Goal: Information Seeking & Learning: Learn about a topic

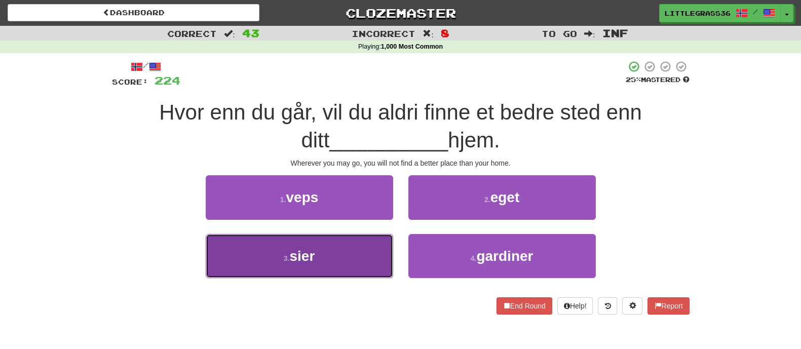
click at [329, 247] on button "3 . sier" at bounding box center [299, 256] width 187 height 44
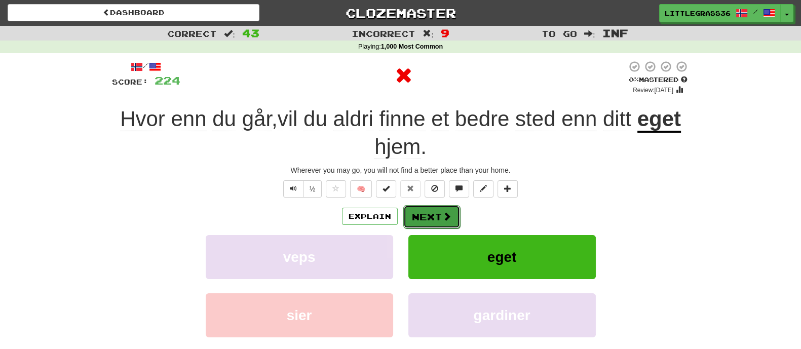
click at [420, 213] on button "Next" at bounding box center [431, 216] width 57 height 23
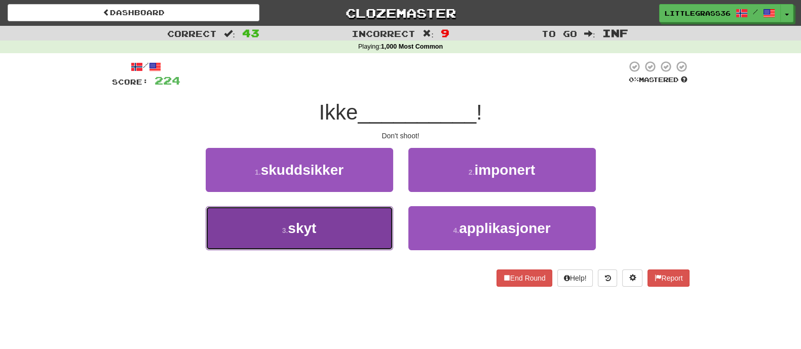
click at [355, 226] on button "3 . skyt" at bounding box center [299, 228] width 187 height 44
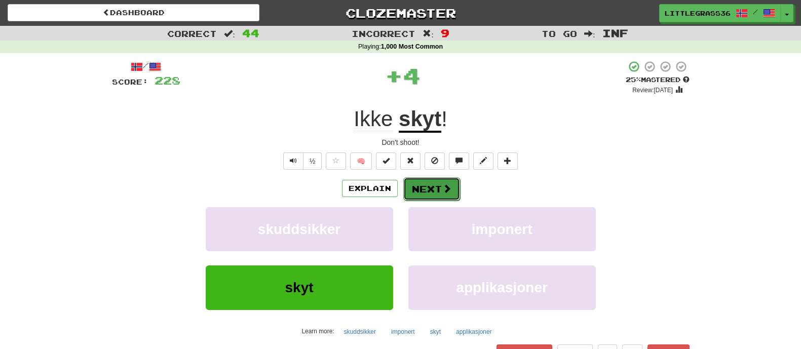
click at [441, 196] on button "Next" at bounding box center [431, 188] width 57 height 23
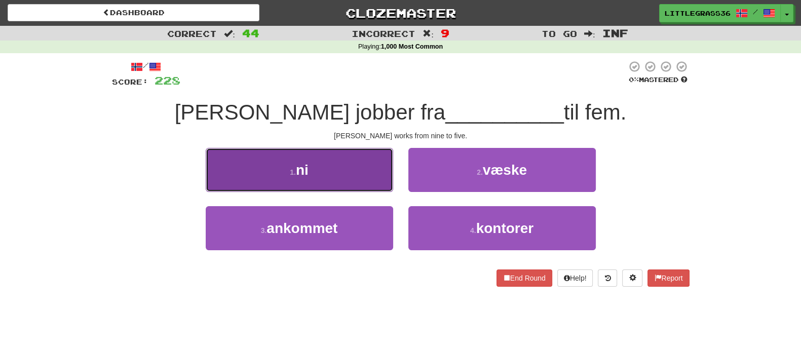
click at [360, 179] on button "1 . ni" at bounding box center [299, 170] width 187 height 44
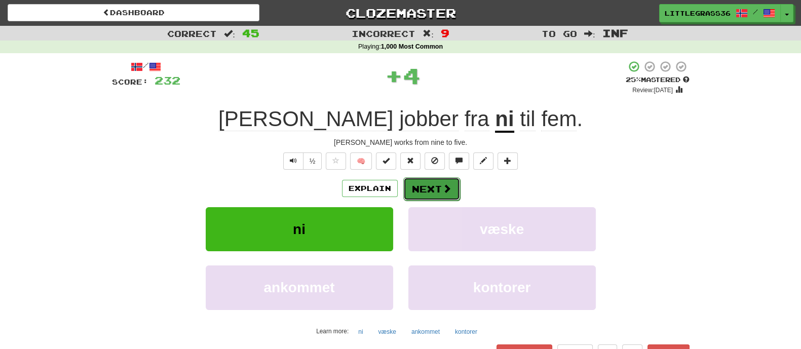
click at [447, 192] on span at bounding box center [446, 188] width 9 height 9
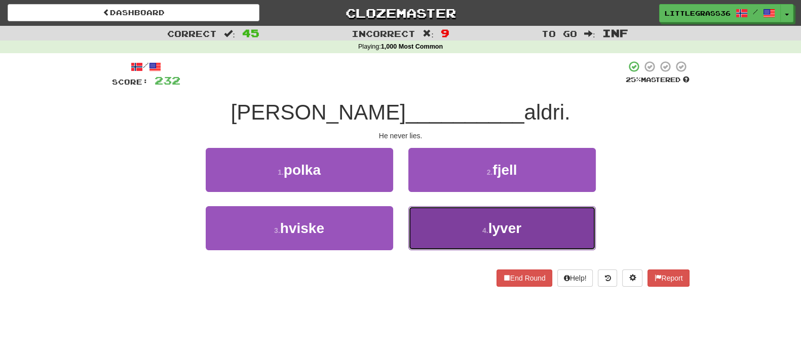
click at [428, 222] on button "4 . lyver" at bounding box center [501, 228] width 187 height 44
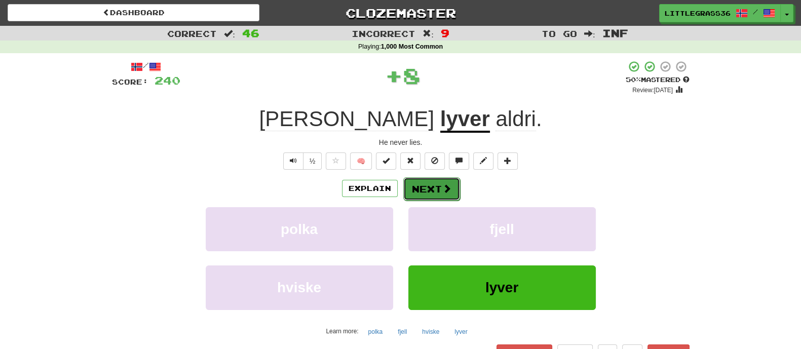
click at [425, 188] on button "Next" at bounding box center [431, 188] width 57 height 23
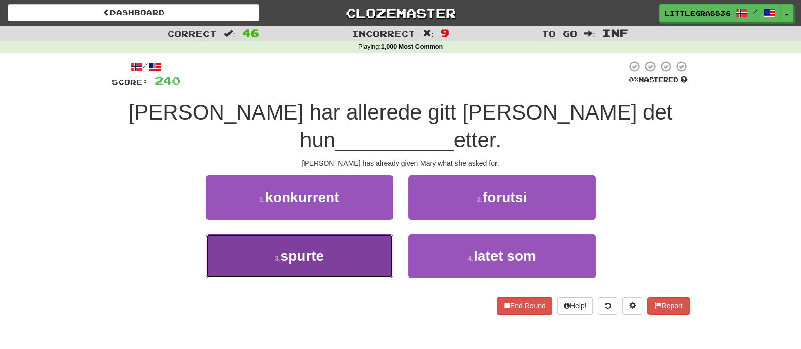
click at [373, 234] on button "3 . spurte" at bounding box center [299, 256] width 187 height 44
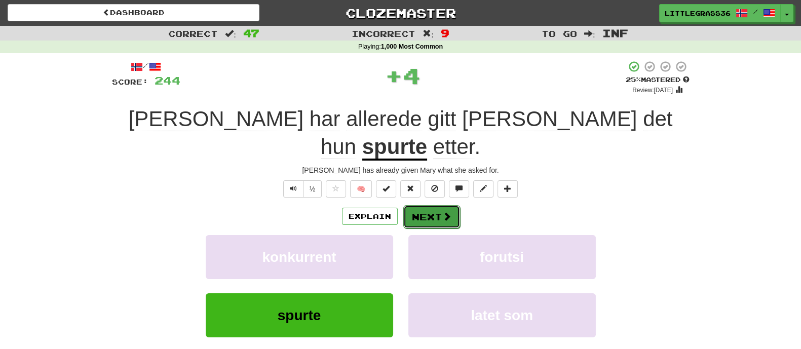
click at [420, 205] on button "Next" at bounding box center [431, 216] width 57 height 23
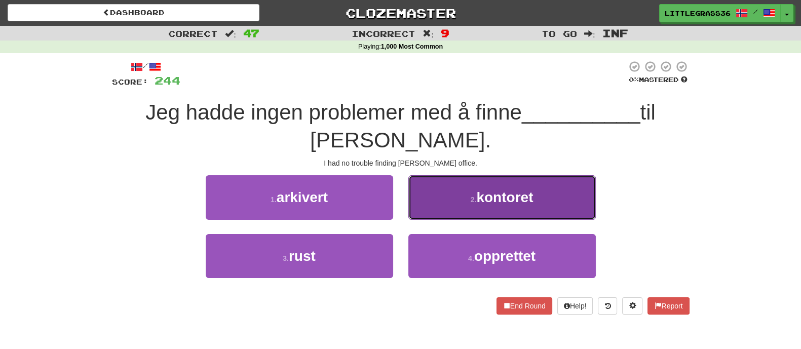
click at [424, 185] on button "2 . kontoret" at bounding box center [501, 197] width 187 height 44
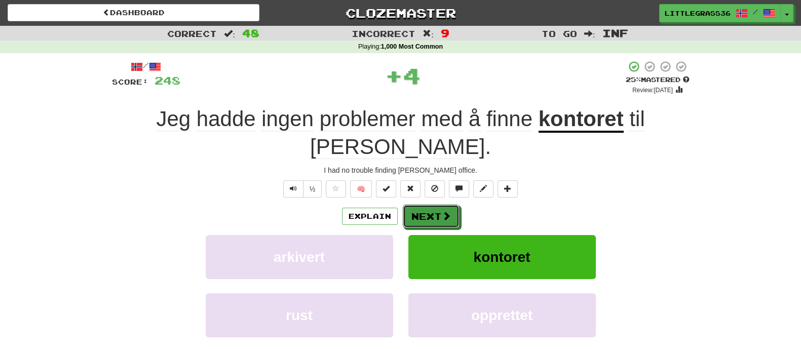
click at [424, 205] on button "Next" at bounding box center [431, 216] width 57 height 23
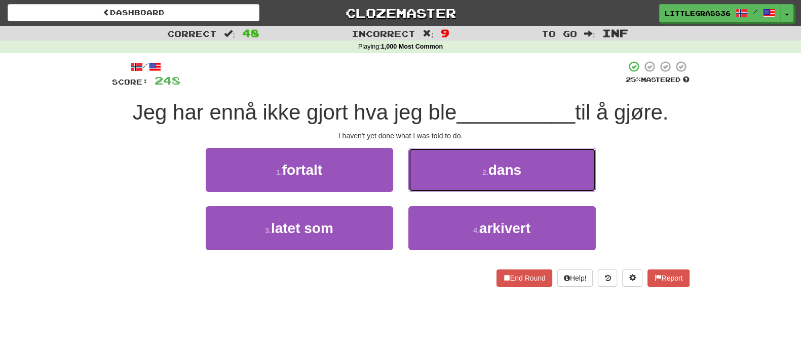
click at [424, 185] on button "2 . dans" at bounding box center [501, 170] width 187 height 44
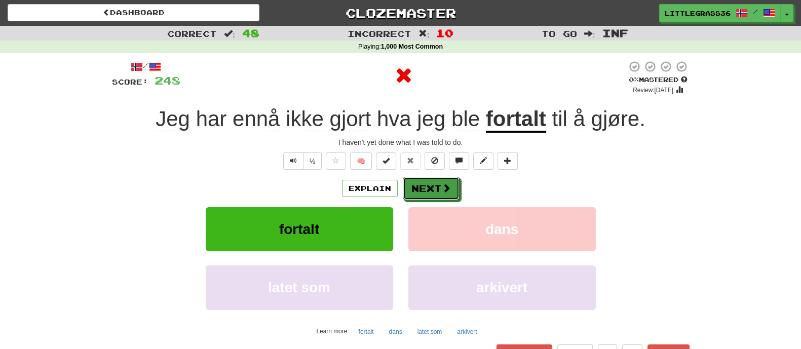
click at [424, 185] on button "Next" at bounding box center [431, 188] width 57 height 23
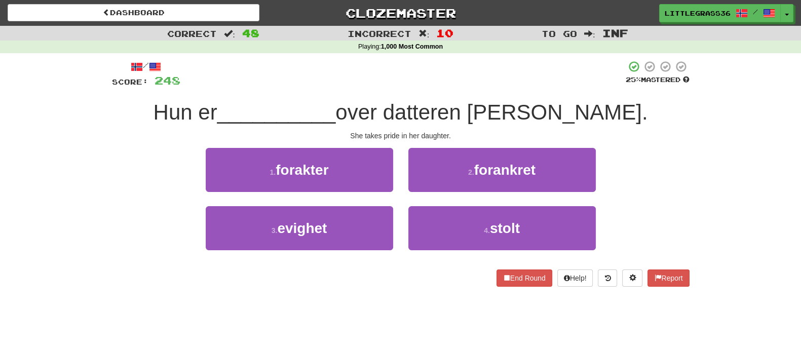
click at [261, 192] on div "1 . forakter" at bounding box center [299, 177] width 203 height 58
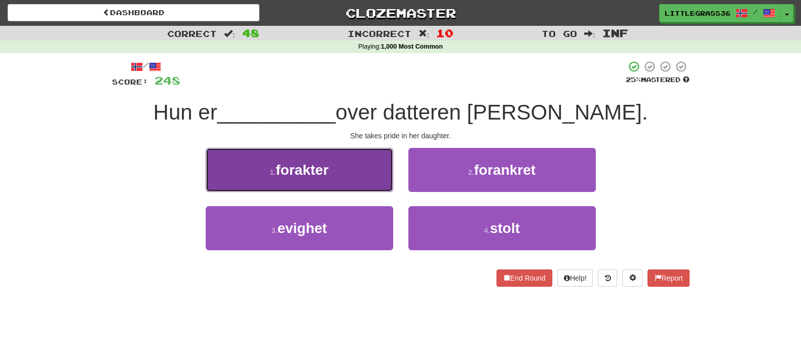
click at [289, 186] on button "1 . forakter" at bounding box center [299, 170] width 187 height 44
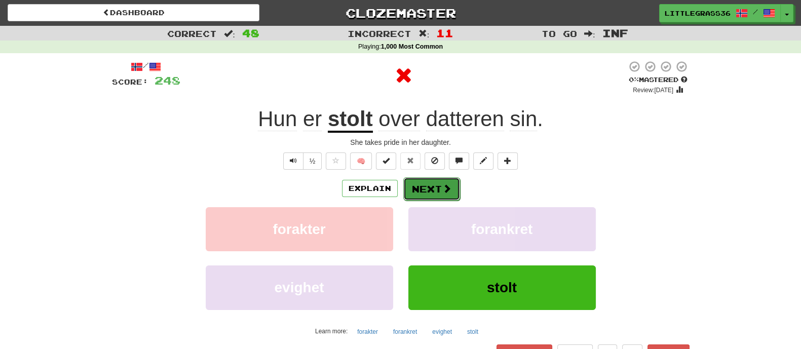
click at [415, 187] on button "Next" at bounding box center [431, 188] width 57 height 23
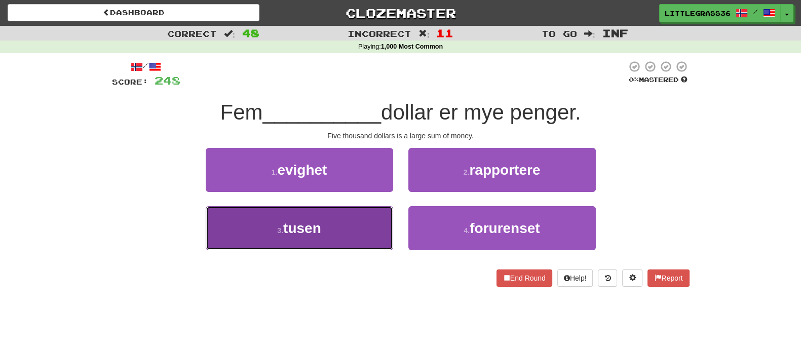
click at [353, 217] on button "3 . tusen" at bounding box center [299, 228] width 187 height 44
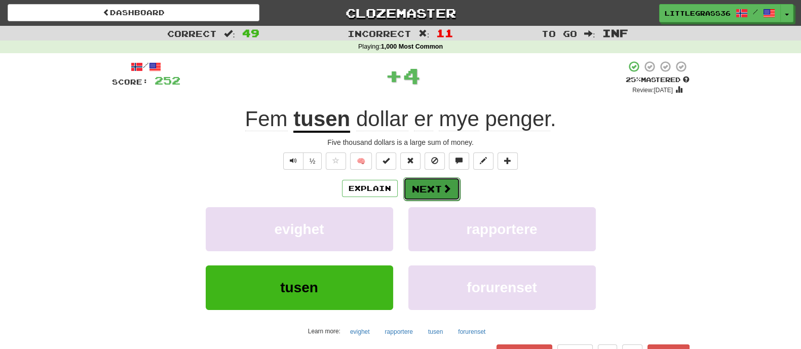
click at [433, 184] on button "Next" at bounding box center [431, 188] width 57 height 23
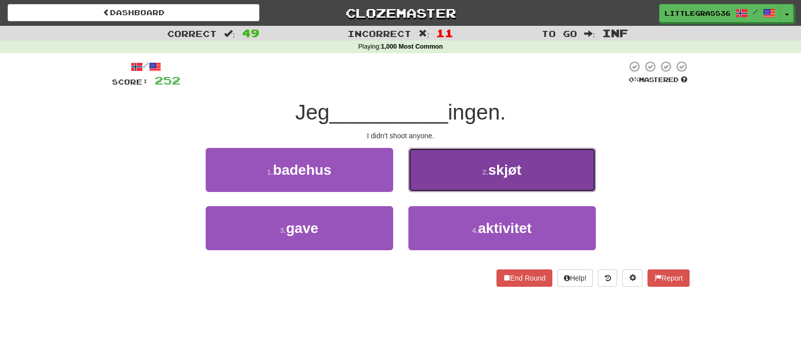
click at [446, 185] on button "2 . skjøt" at bounding box center [501, 170] width 187 height 44
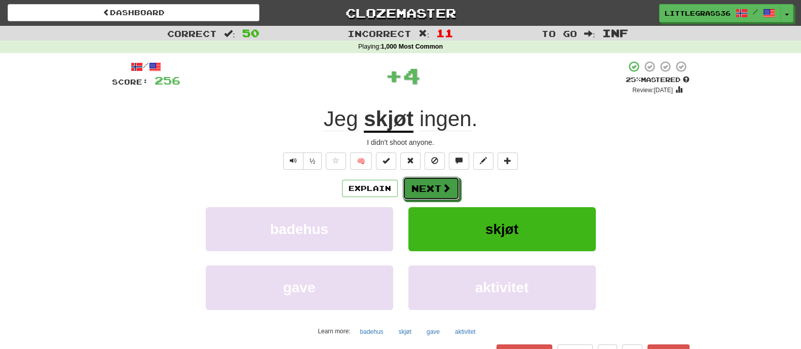
click at [446, 185] on span at bounding box center [446, 187] width 9 height 9
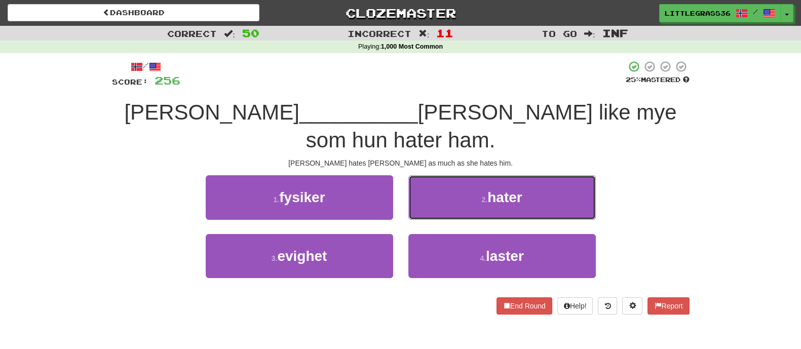
click at [446, 185] on button "2 . hater" at bounding box center [501, 197] width 187 height 44
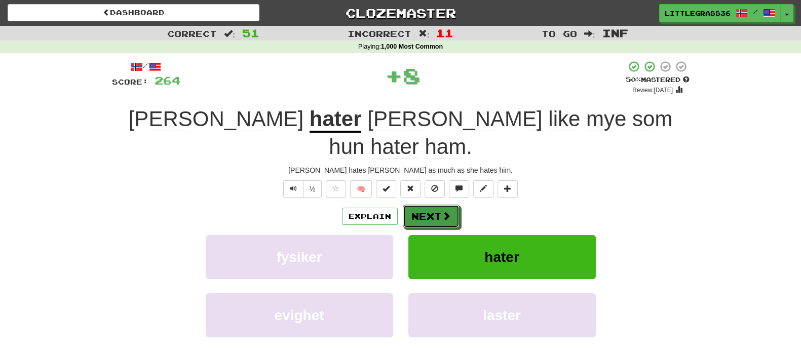
click at [446, 211] on span at bounding box center [446, 215] width 9 height 9
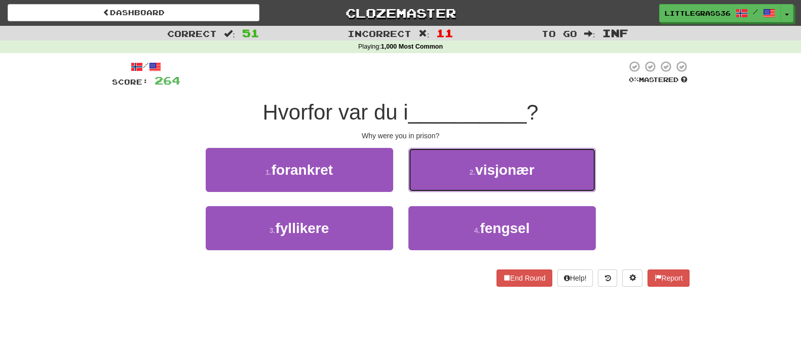
click at [446, 185] on button "2 . visjonær" at bounding box center [501, 170] width 187 height 44
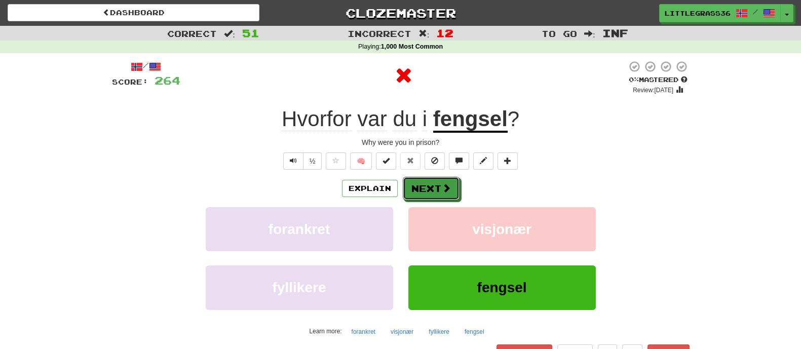
click at [446, 185] on span at bounding box center [446, 187] width 9 height 9
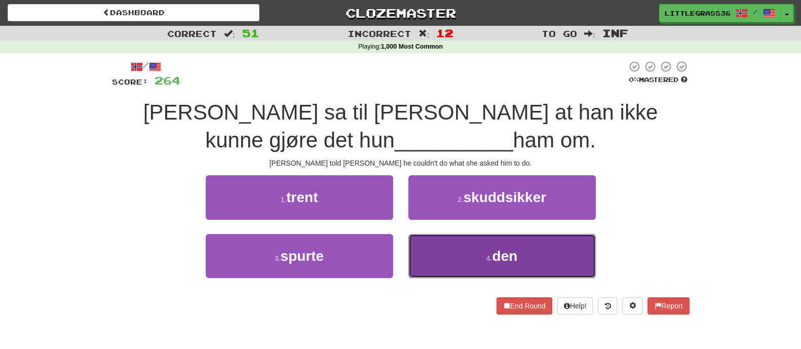
click at [441, 245] on button "4 . den" at bounding box center [501, 256] width 187 height 44
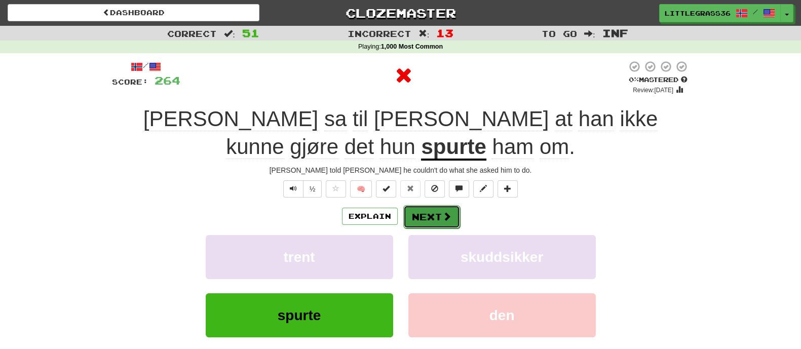
click at [439, 206] on button "Next" at bounding box center [431, 216] width 57 height 23
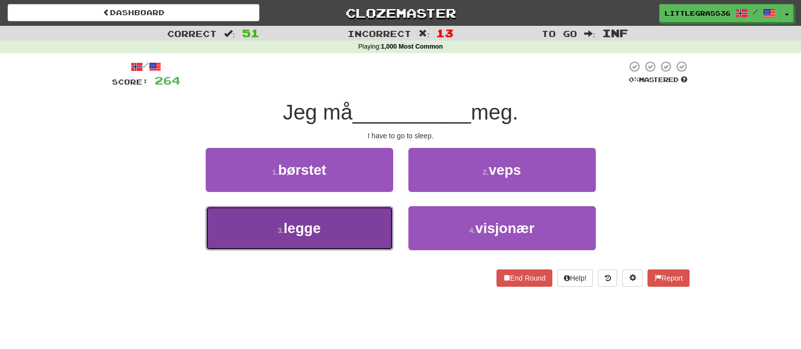
click at [357, 216] on button "3 . legge" at bounding box center [299, 228] width 187 height 44
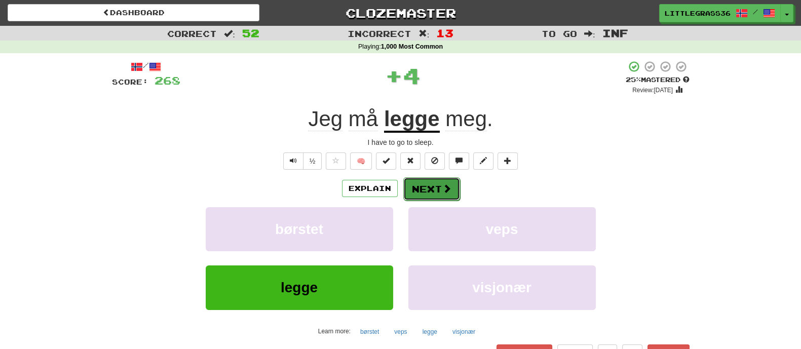
click at [435, 193] on button "Next" at bounding box center [431, 188] width 57 height 23
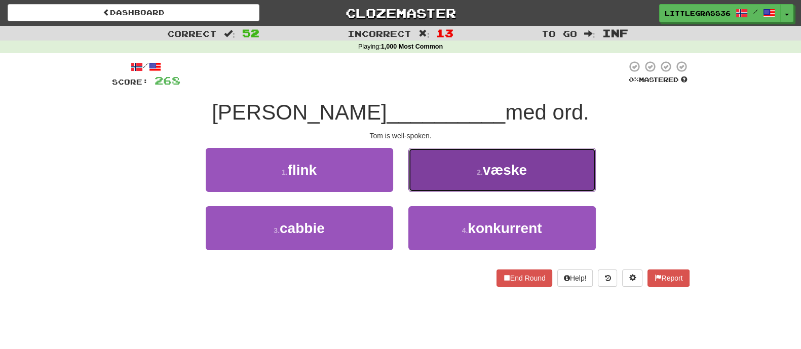
click at [443, 183] on button "2 . væske" at bounding box center [501, 170] width 187 height 44
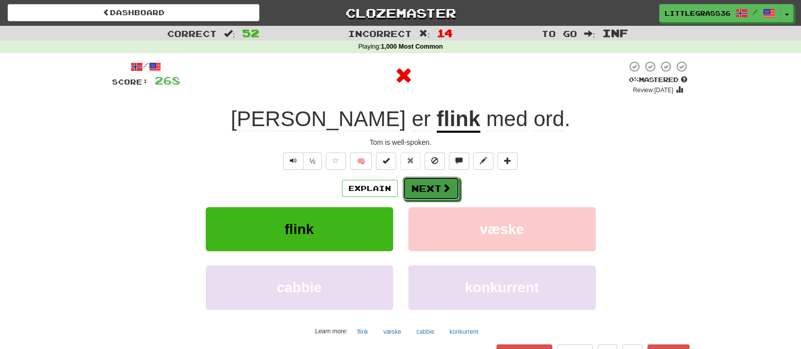
click at [443, 183] on span at bounding box center [446, 187] width 9 height 9
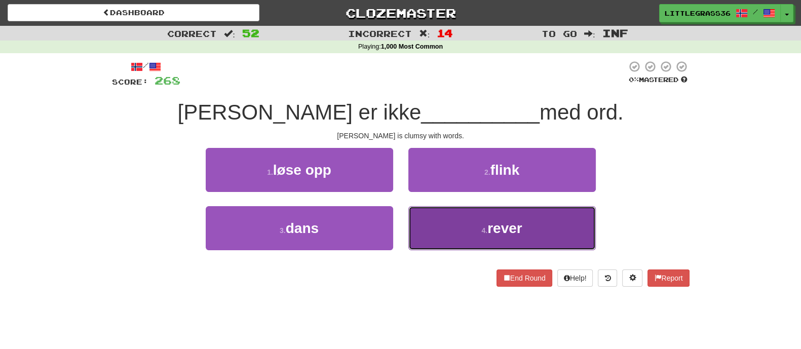
click at [470, 232] on button "4 . rever" at bounding box center [501, 228] width 187 height 44
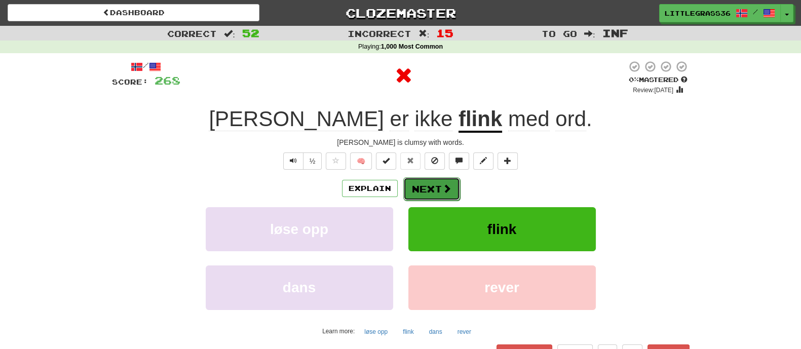
click at [416, 181] on button "Next" at bounding box center [431, 188] width 57 height 23
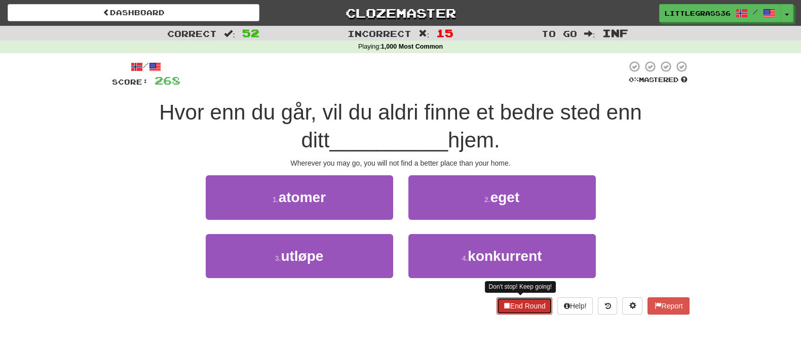
click at [542, 301] on button "End Round" at bounding box center [524, 305] width 56 height 17
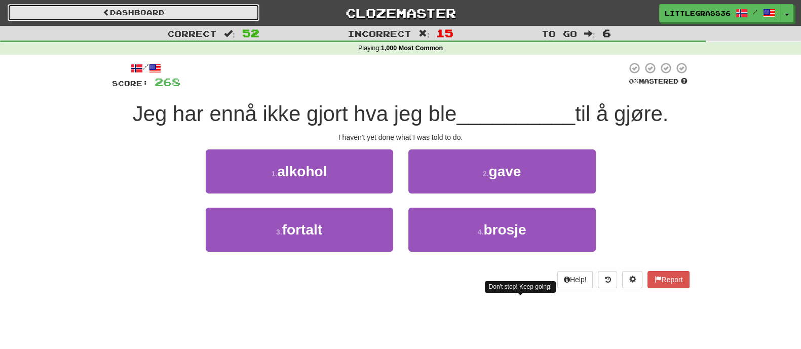
click at [153, 8] on link "Dashboard" at bounding box center [134, 12] width 252 height 17
